Goal: Information Seeking & Learning: Learn about a topic

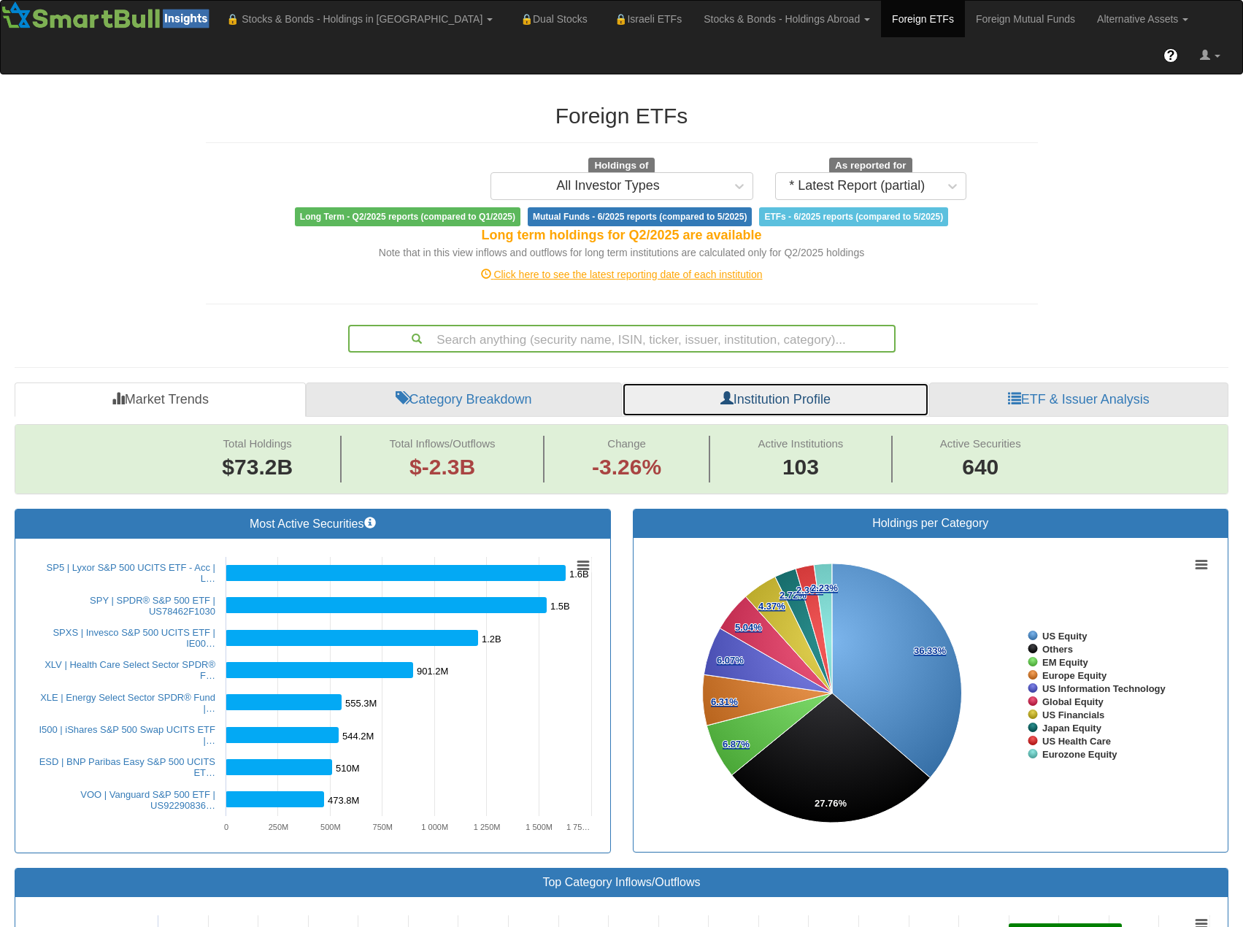
drag, startPoint x: 863, startPoint y: 365, endPoint x: 785, endPoint y: 358, distance: 78.4
click at [863, 383] on link "Institution Profile" at bounding box center [775, 400] width 307 height 35
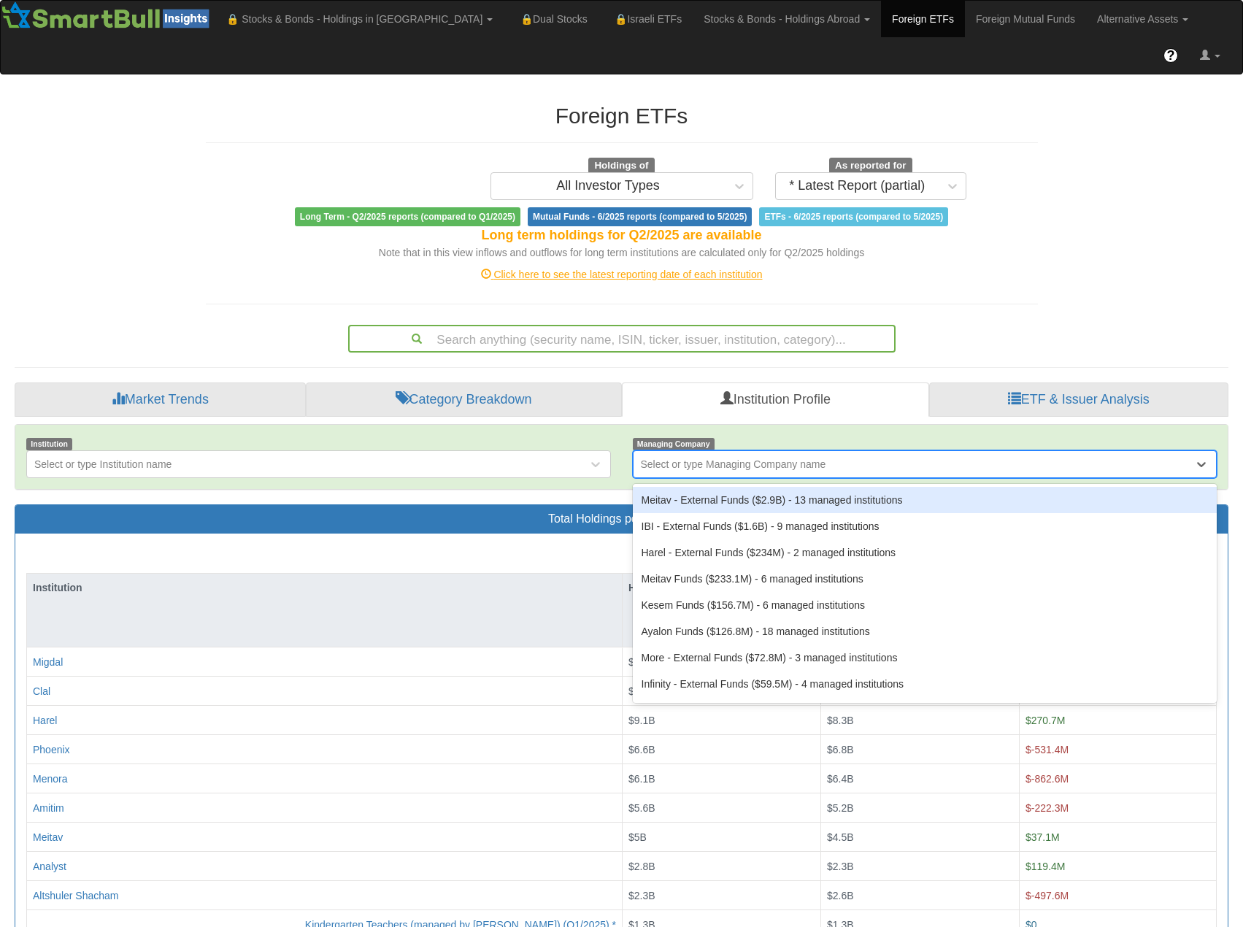
click at [879, 453] on div "Select or type Managing Company name" at bounding box center [914, 464] width 561 height 23
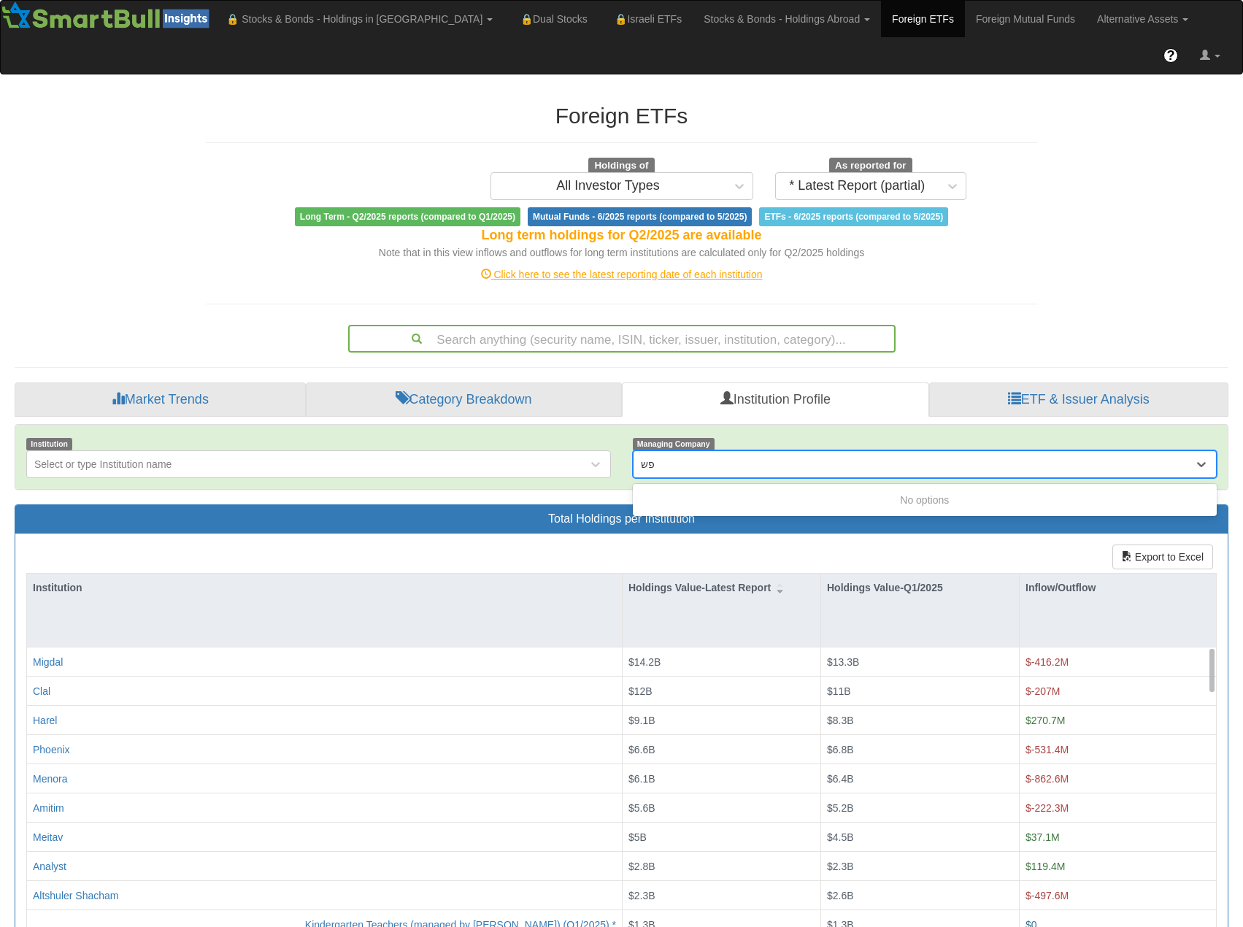
type input "פ"
type input "p"
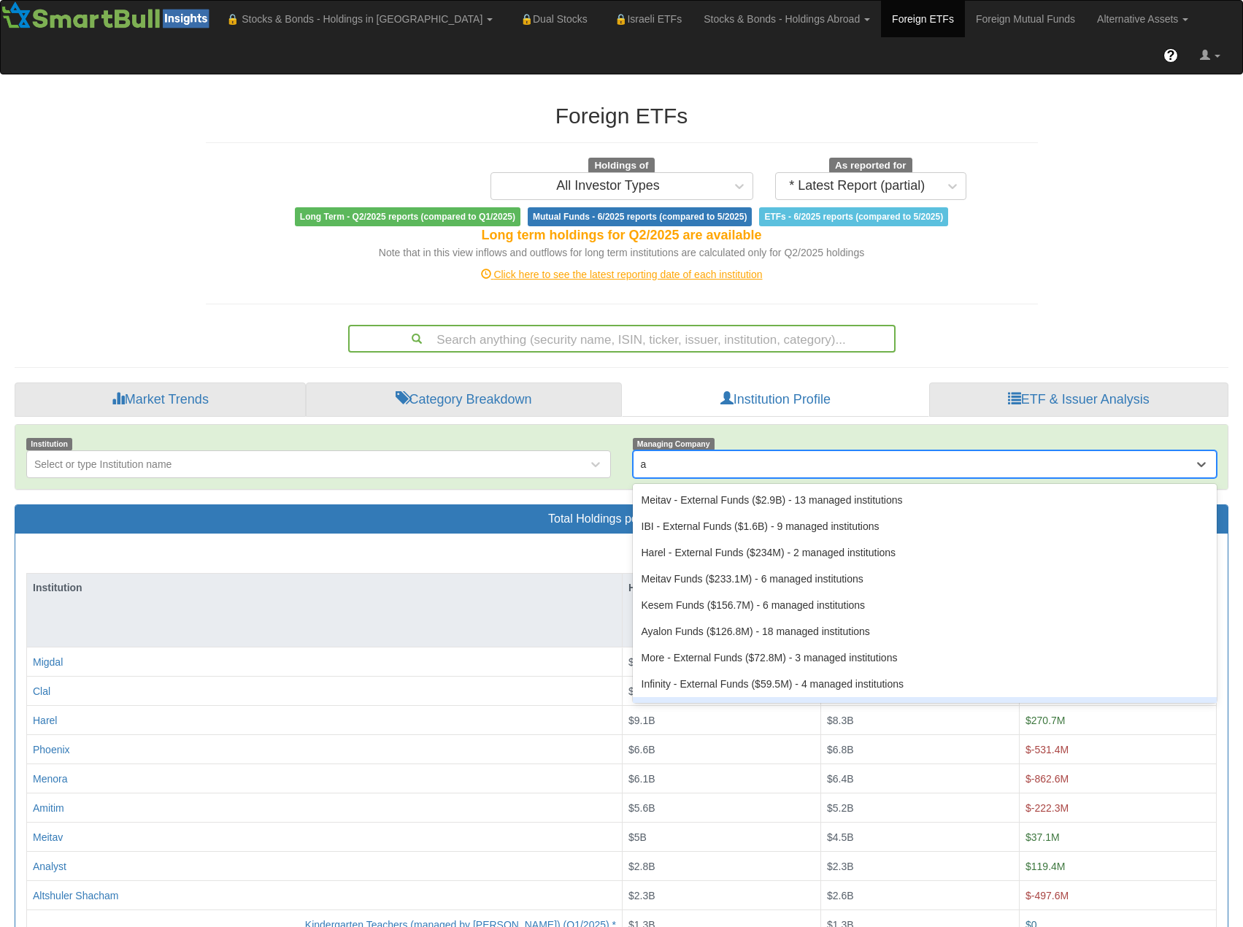
type input "ay"
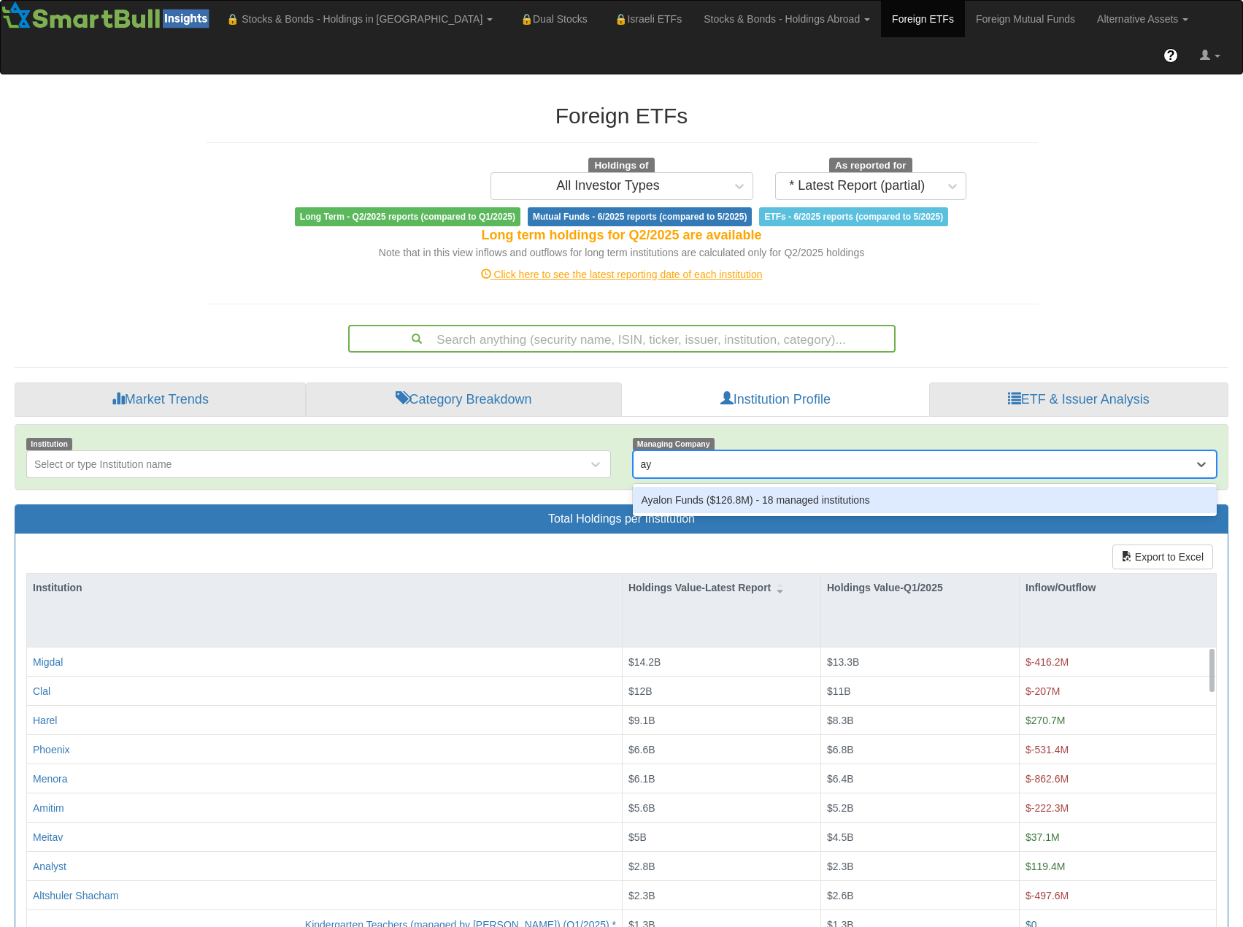
click at [843, 487] on div "Ayalon Funds ($126.8M) ‎- 18 managed institutions" at bounding box center [925, 500] width 585 height 26
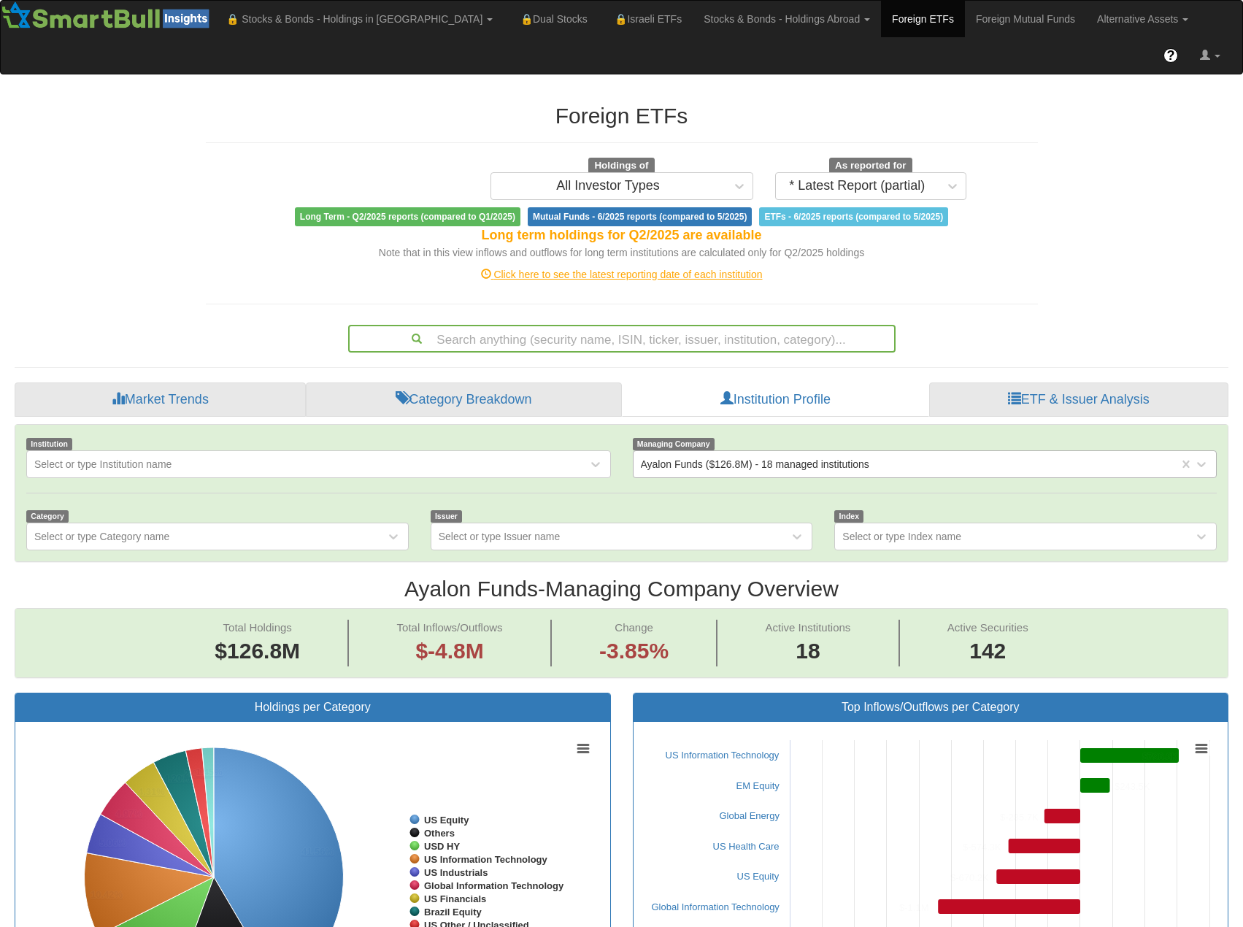
scroll to position [30, 1187]
click at [544, 453] on div "Select or type Institution name" at bounding box center [307, 464] width 561 height 23
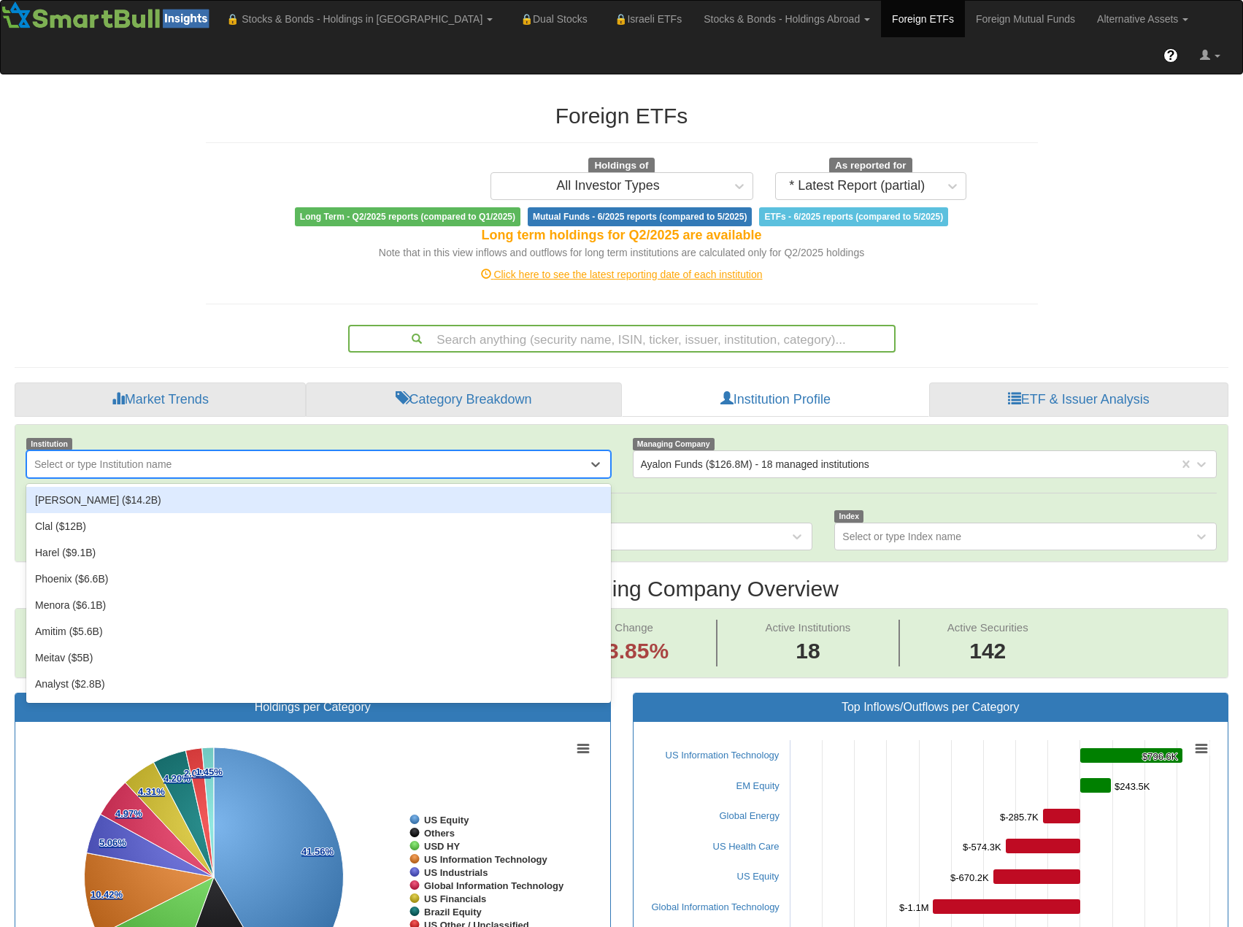
click at [543, 453] on div "Select or type Institution name" at bounding box center [307, 464] width 561 height 23
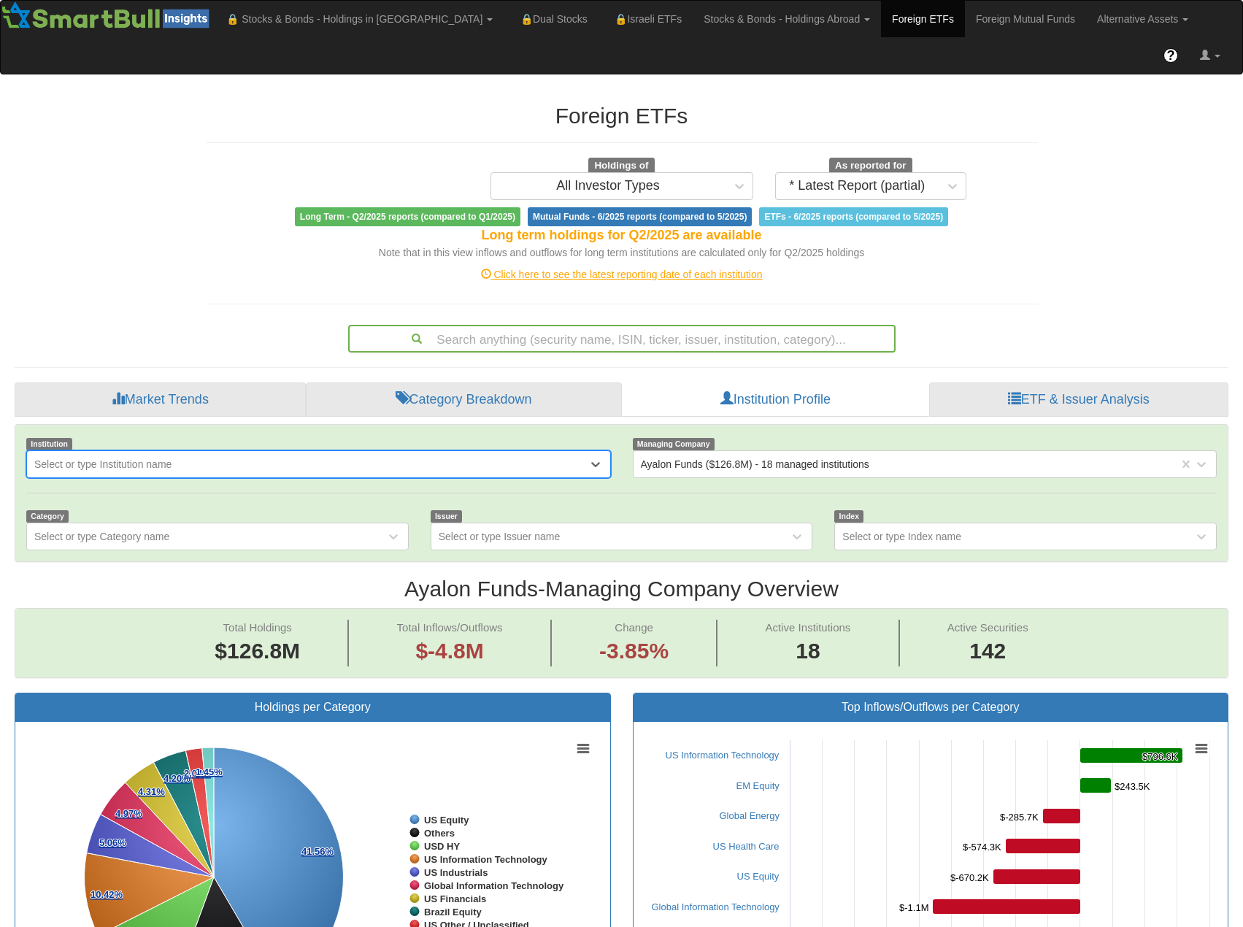
click at [668, 508] on div "Issuer Select or type Issuer name" at bounding box center [622, 529] width 404 height 42
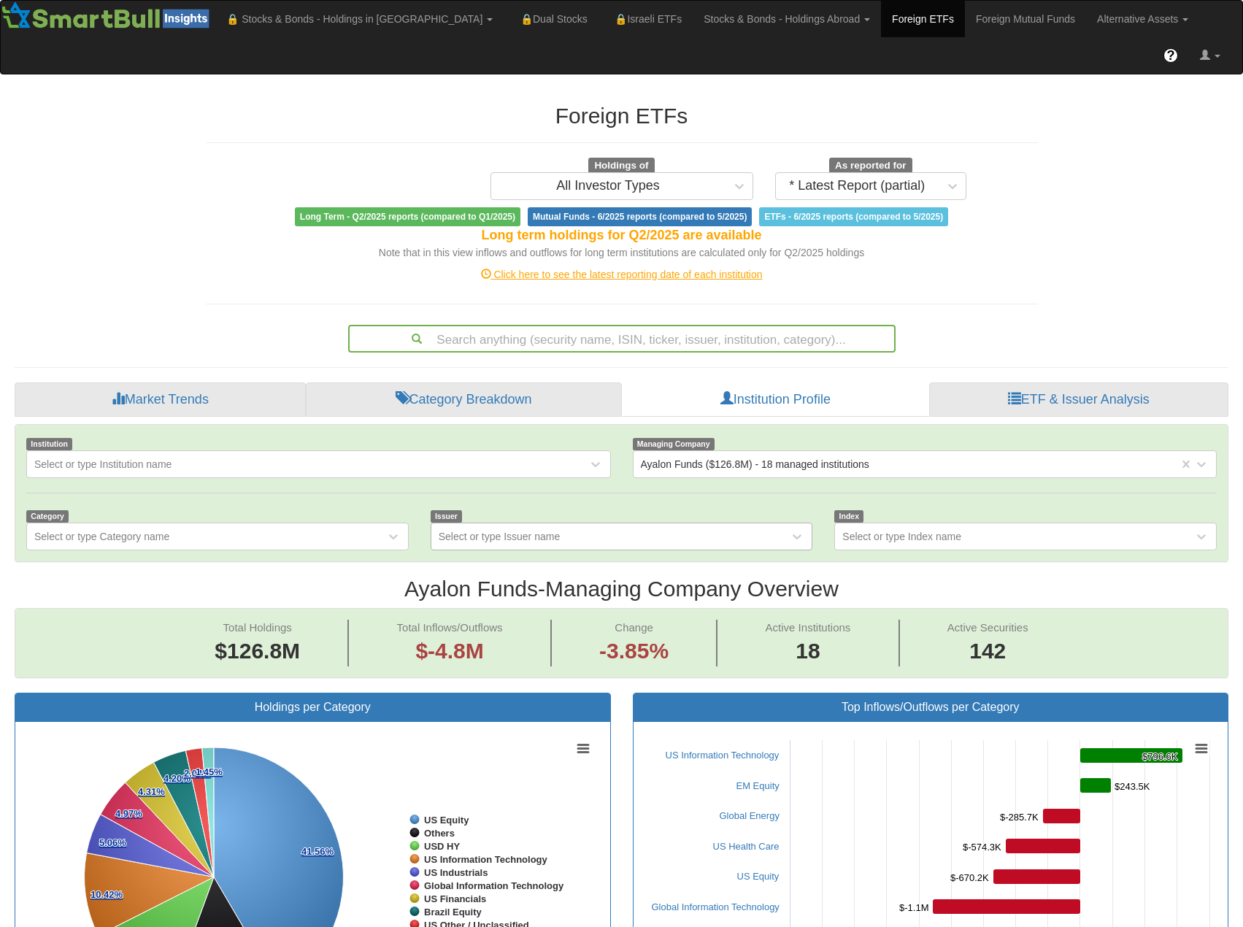
click at [669, 525] on div "Select or type Issuer name" at bounding box center [610, 536] width 358 height 23
click at [668, 525] on div "Select or type Issuer name" at bounding box center [610, 536] width 358 height 23
click at [886, 529] on div "Select or type Index name" at bounding box center [901, 536] width 119 height 15
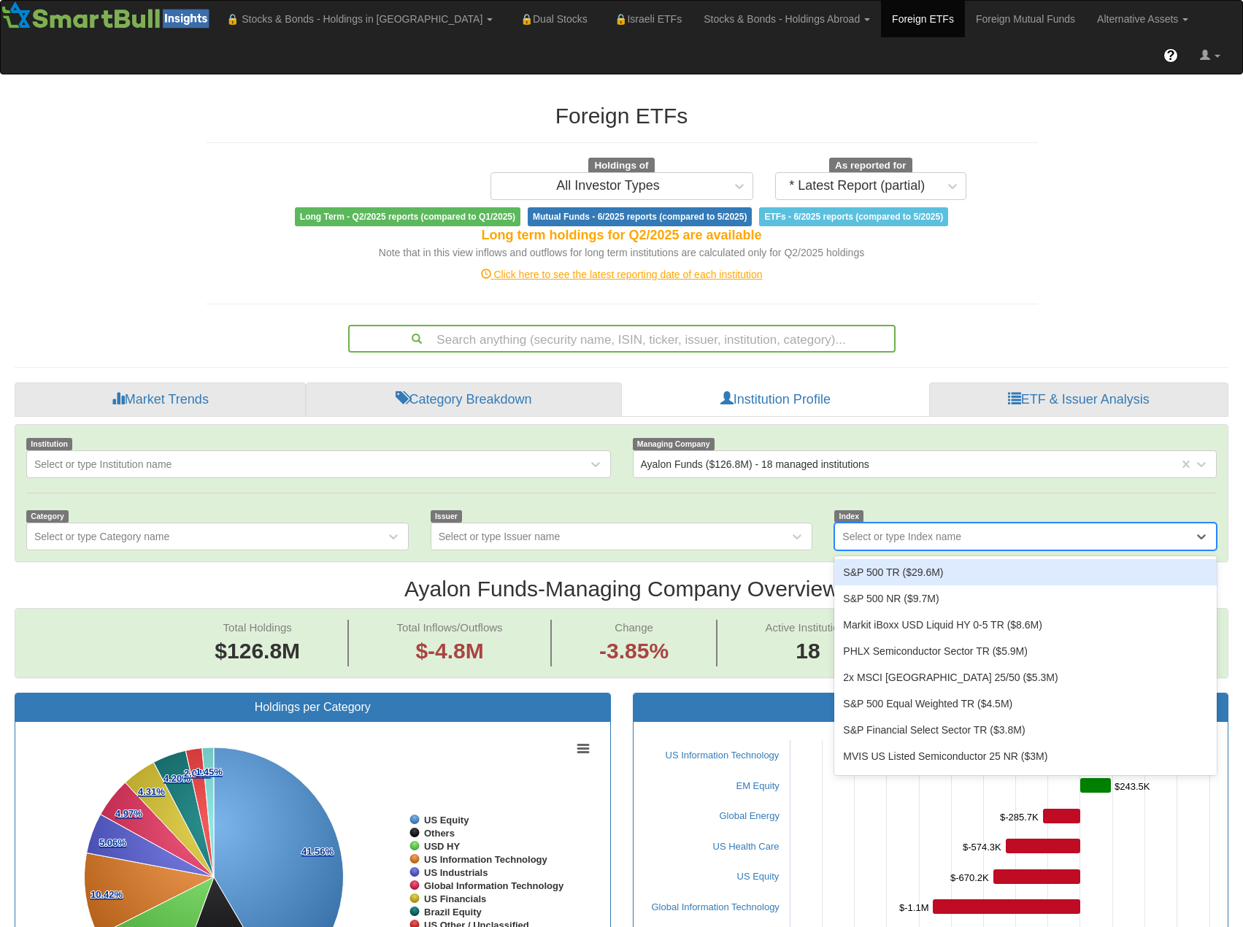
click at [886, 529] on div "Select or type Index name" at bounding box center [901, 536] width 119 height 15
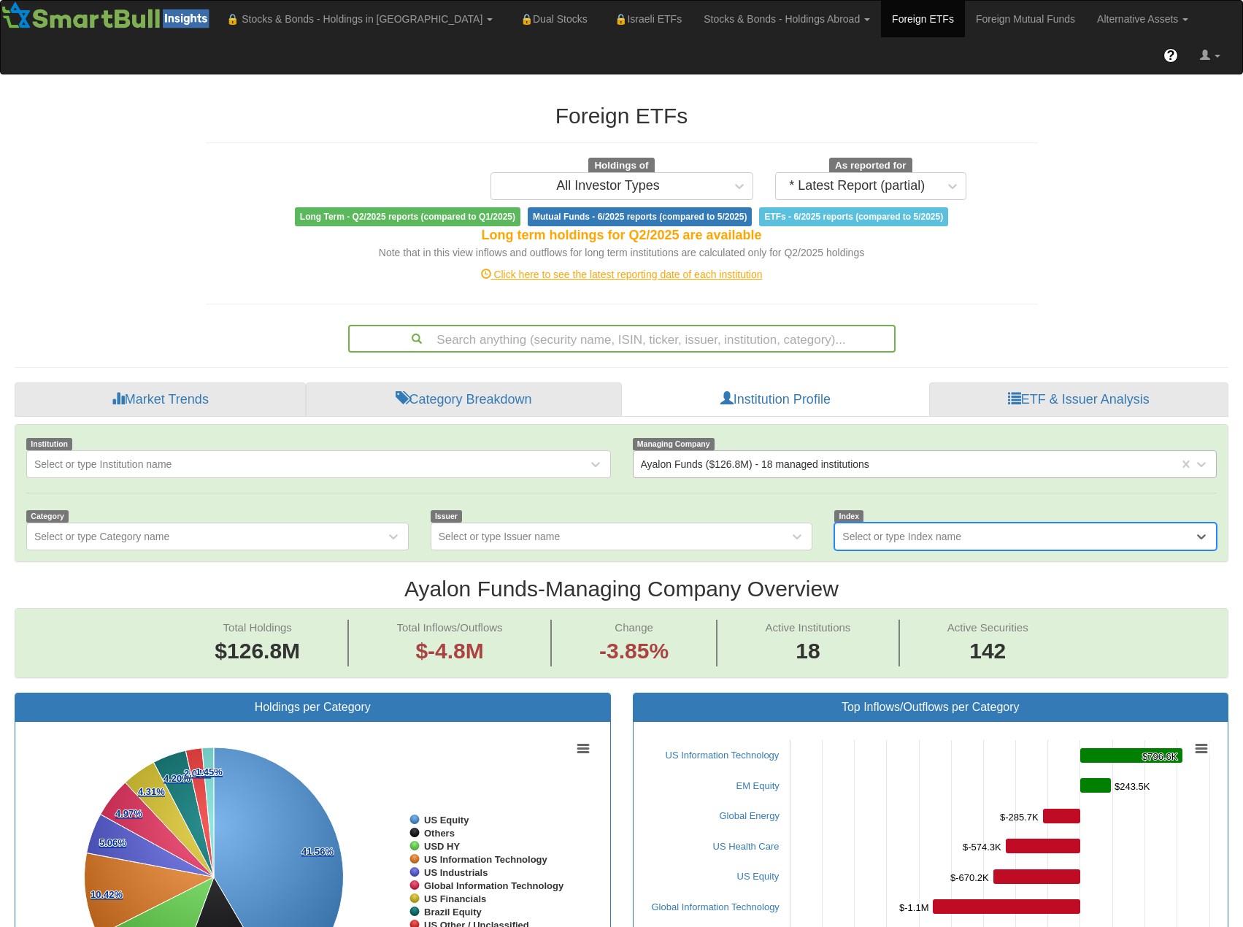
click at [955, 453] on div "Ayalon Funds ($126.8M) ‎- 18 managed institutions" at bounding box center [907, 464] width 546 height 23
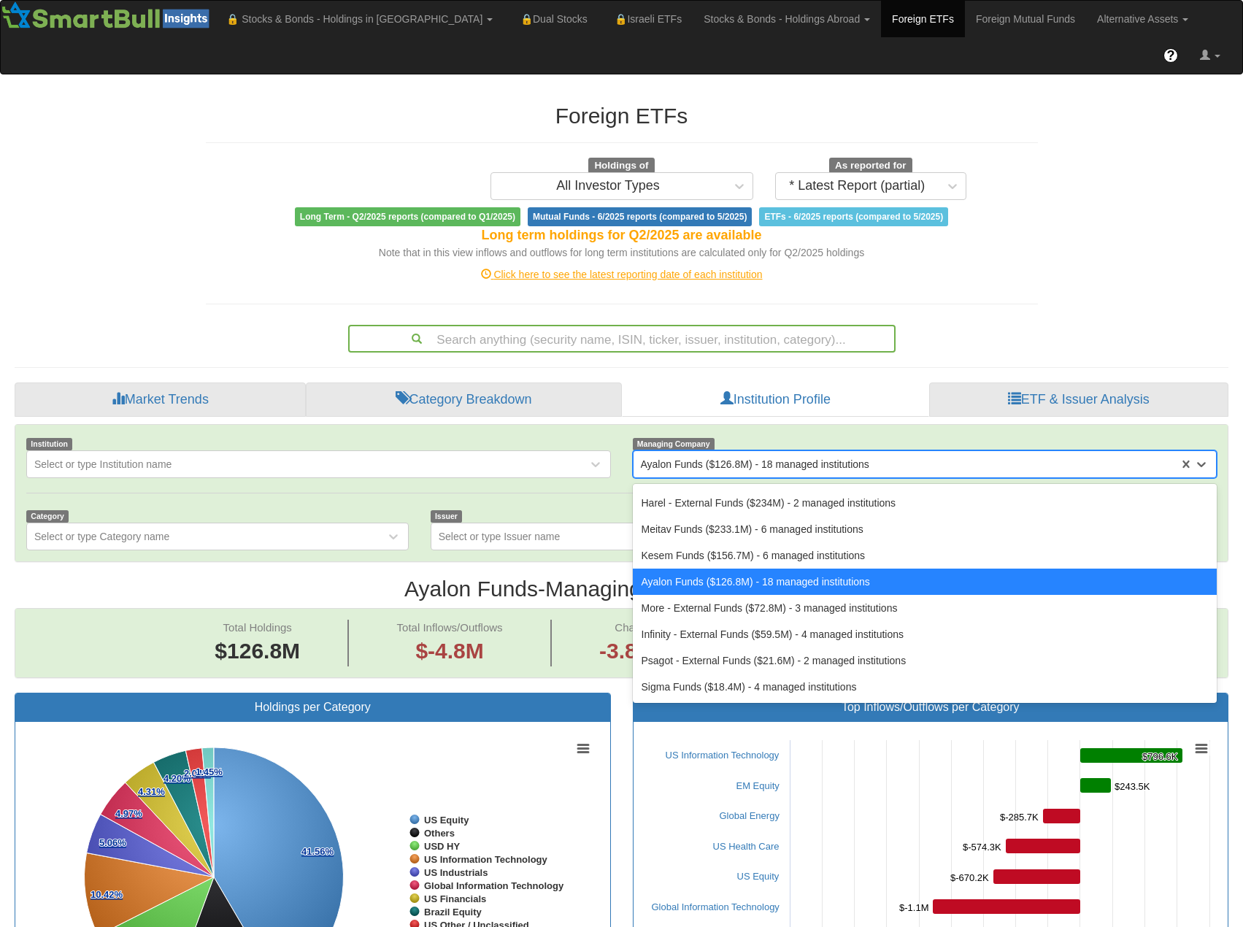
scroll to position [0, 0]
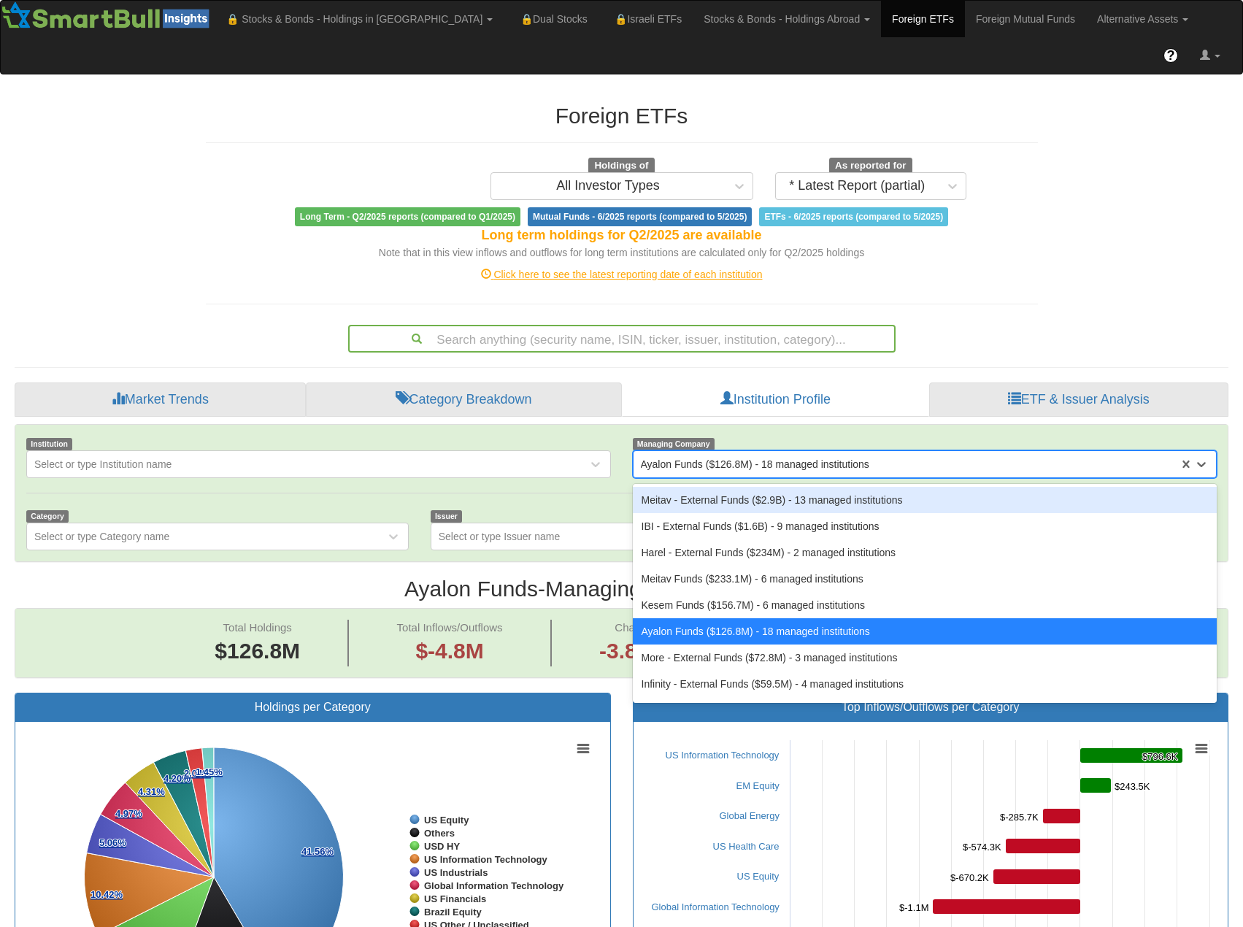
click at [918, 436] on div "Managing Company option Ayalon Funds ($126.8M) ‎- 18 managed institutions, sele…" at bounding box center [925, 457] width 607 height 42
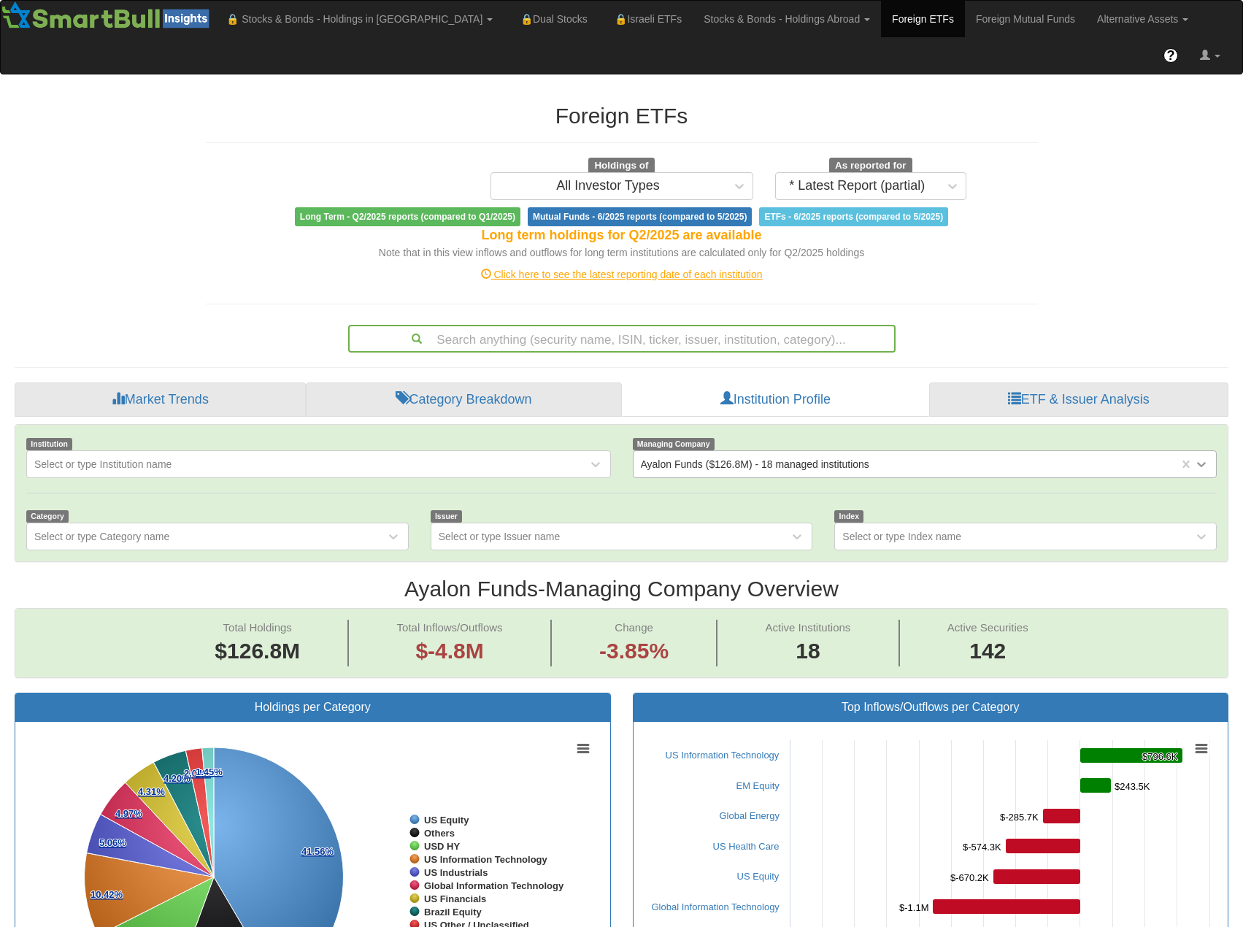
click at [1197, 457] on icon at bounding box center [1201, 464] width 15 height 15
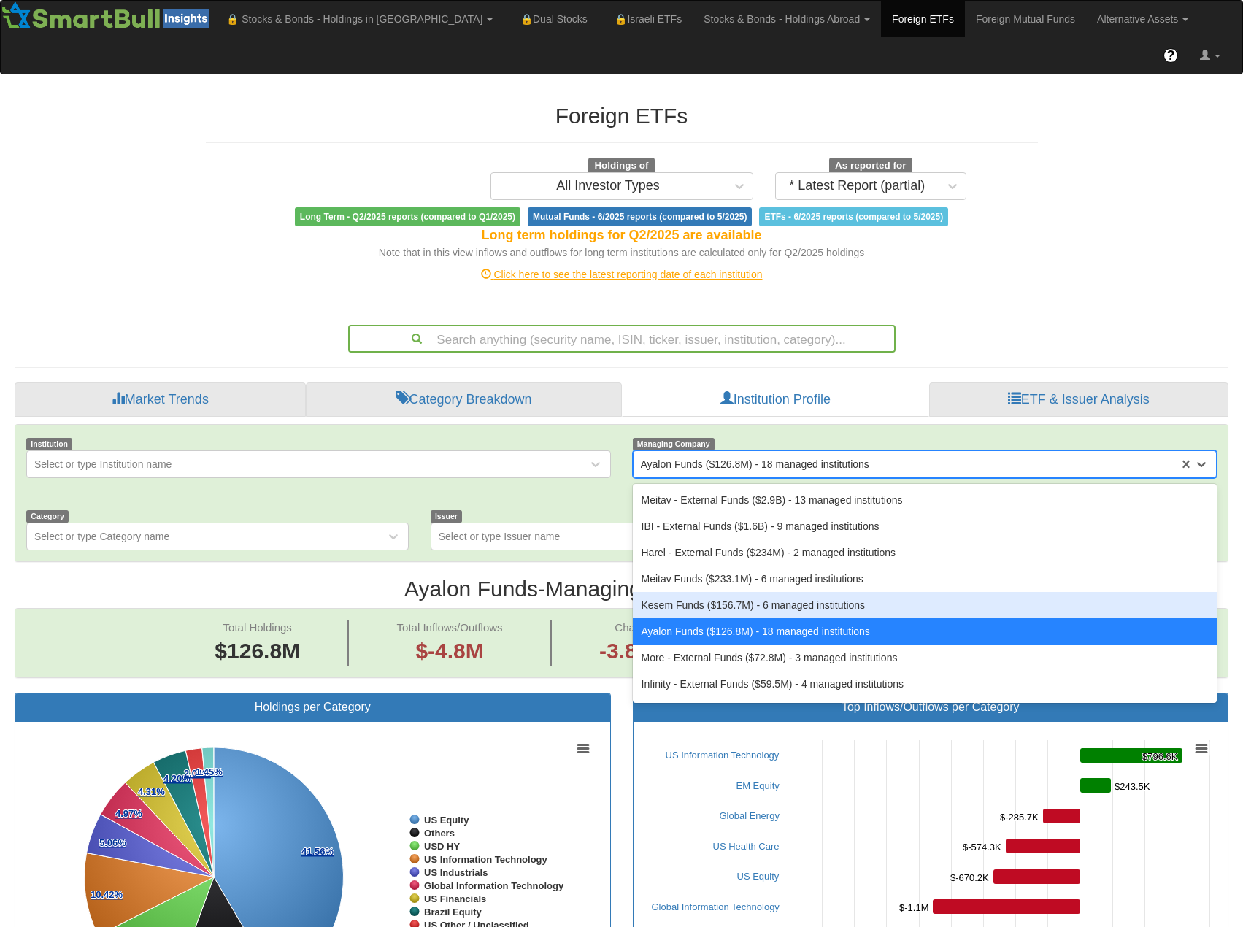
scroll to position [50, 0]
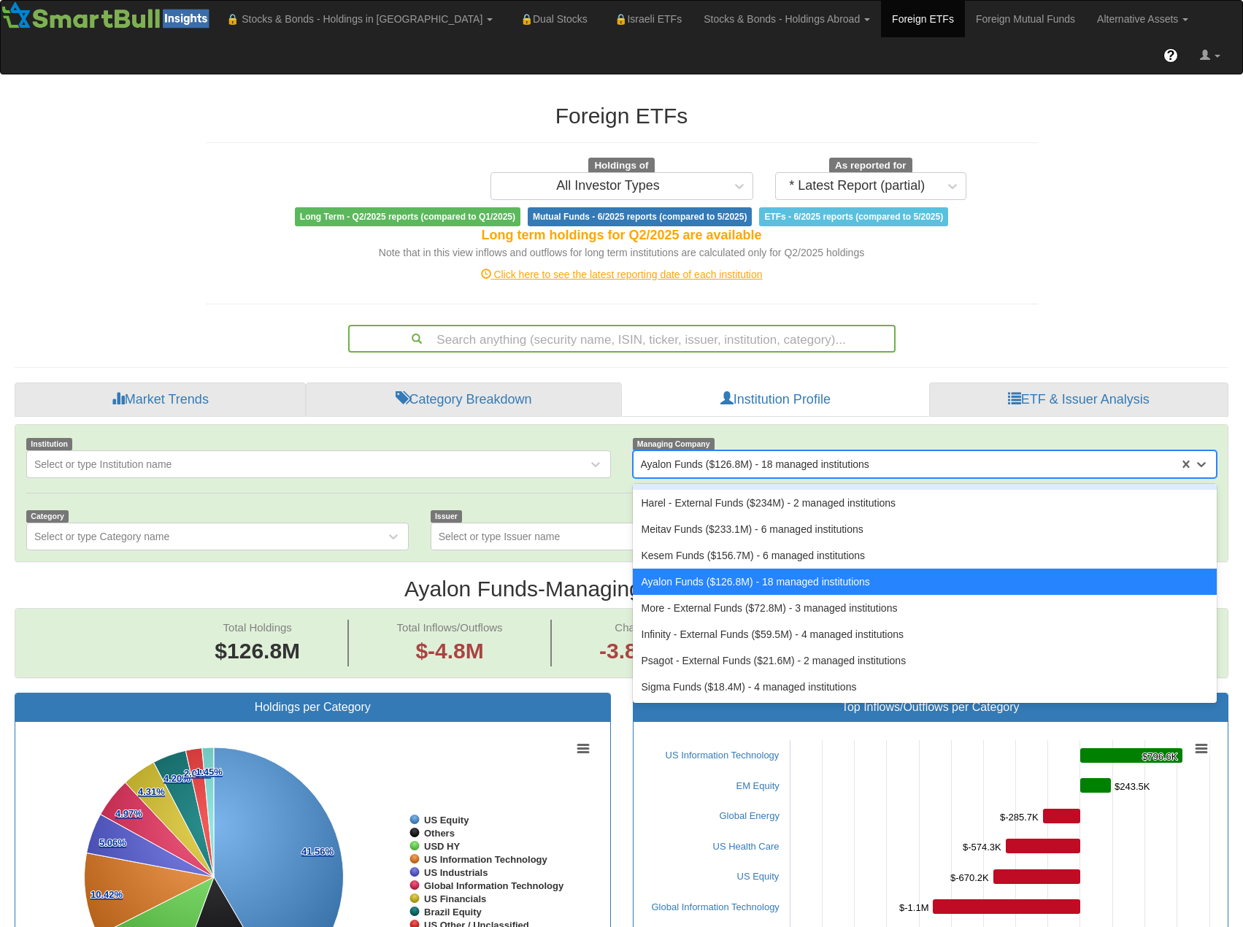
click at [917, 436] on div "Managing Company option Ayalon Funds ($126.8M) ‎- 18 managed institutions, sele…" at bounding box center [925, 457] width 607 height 42
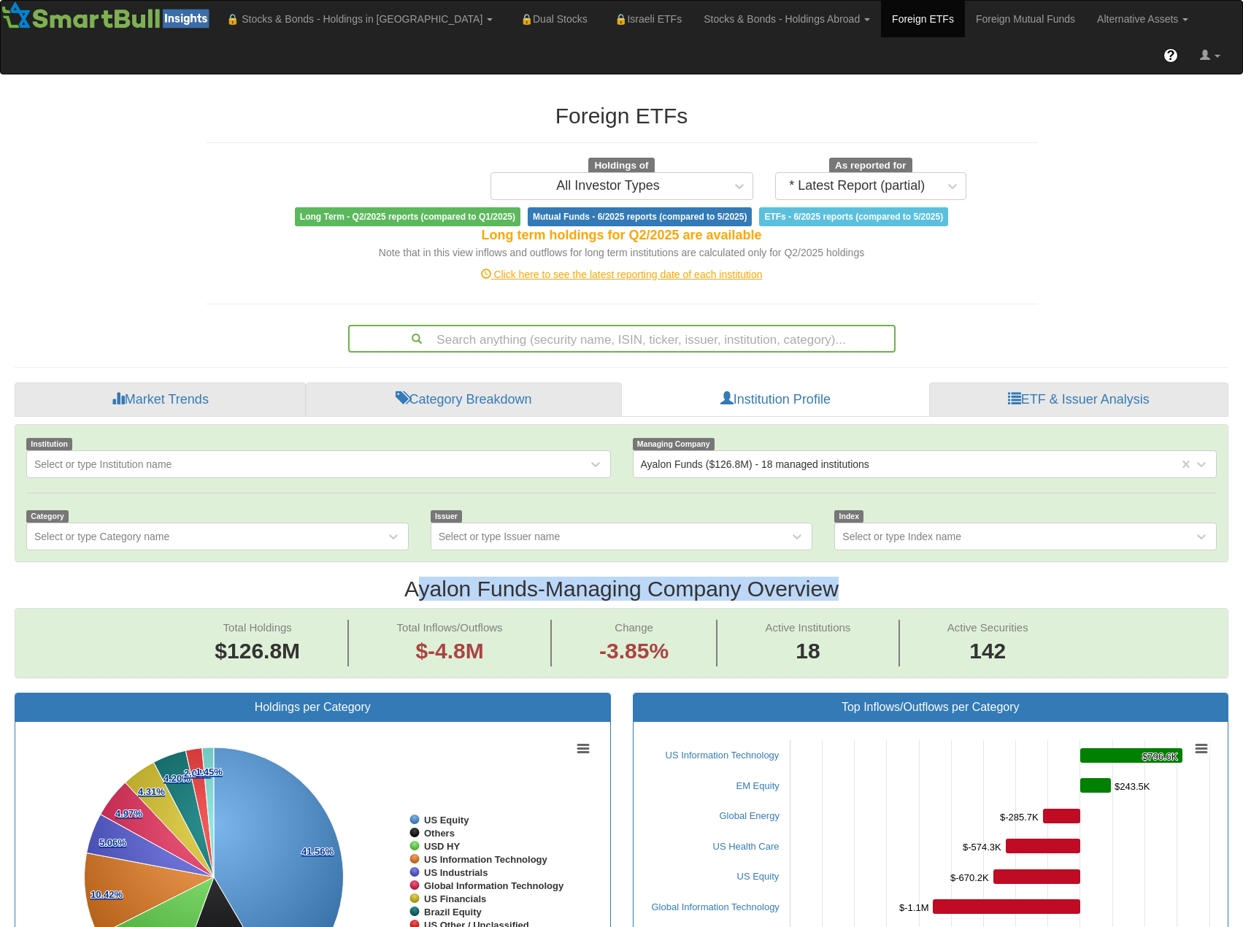
drag, startPoint x: 407, startPoint y: 555, endPoint x: 839, endPoint y: 551, distance: 431.5
click at [839, 577] on h2 "Ayalon Funds - Managing Company Overview" at bounding box center [622, 589] width 1214 height 24
